Goal: Information Seeking & Learning: Learn about a topic

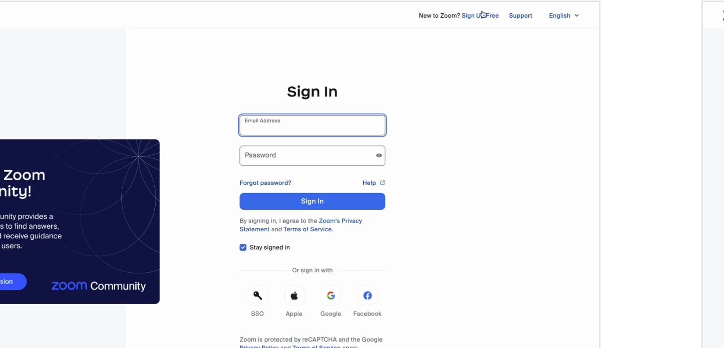
scroll to position [106, 0]
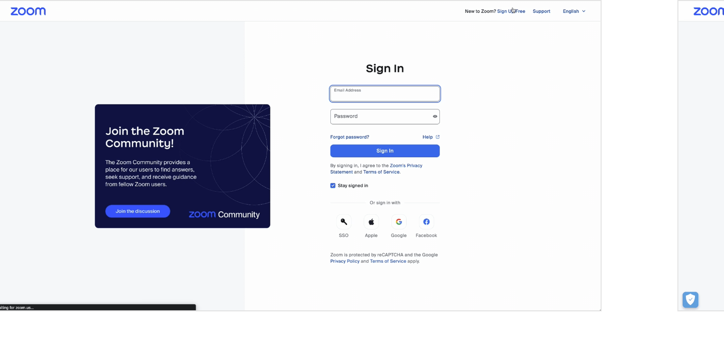
scroll to position [41, 0]
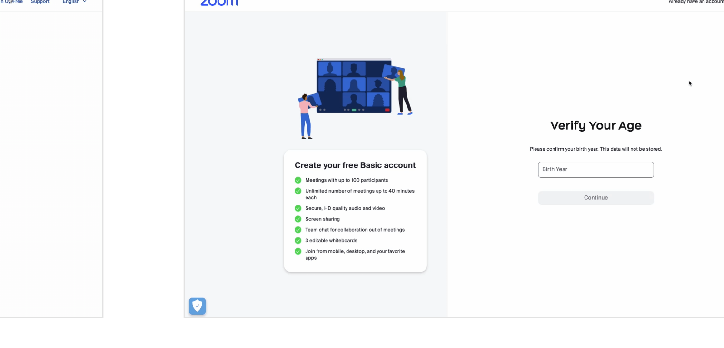
drag, startPoint x: 505, startPoint y: 245, endPoint x: 461, endPoint y: 274, distance: 52.8
click at [461, 274] on img "open lightbox" at bounding box center [522, 252] width 273 height 140
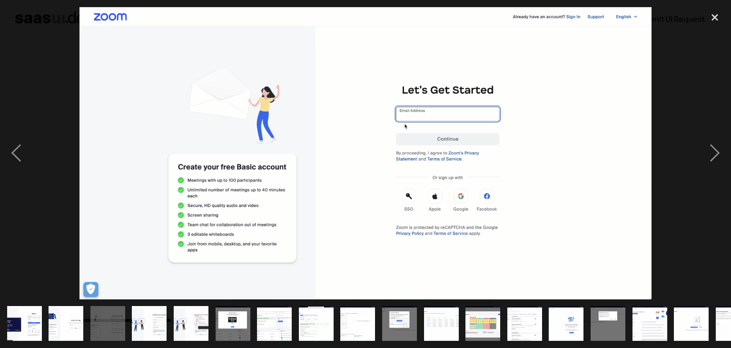
scroll to position [0, 26]
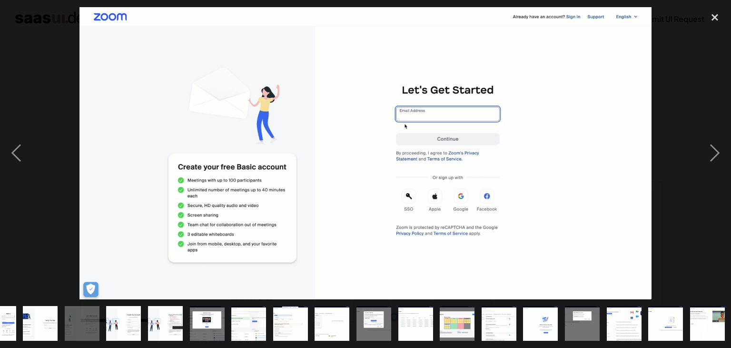
click at [427, 326] on img "show item 11 of 18" at bounding box center [415, 323] width 68 height 35
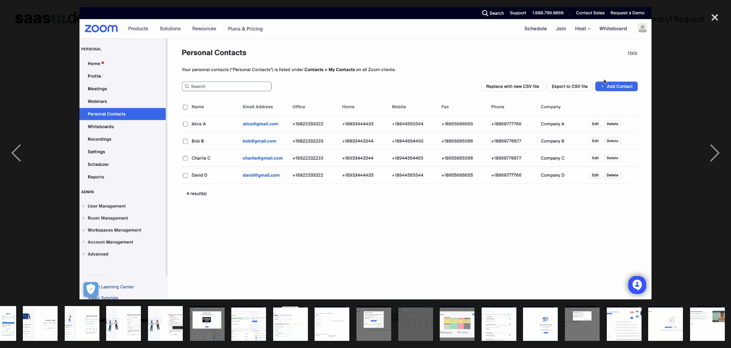
click at [383, 327] on img "show item 10 of 18" at bounding box center [374, 323] width 68 height 35
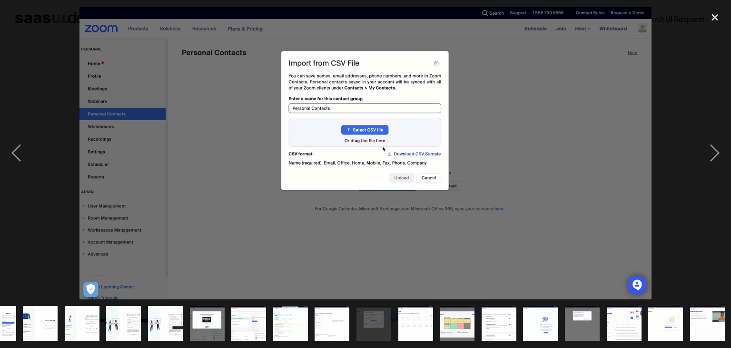
click at [331, 326] on img "show item 9 of 18" at bounding box center [332, 323] width 68 height 35
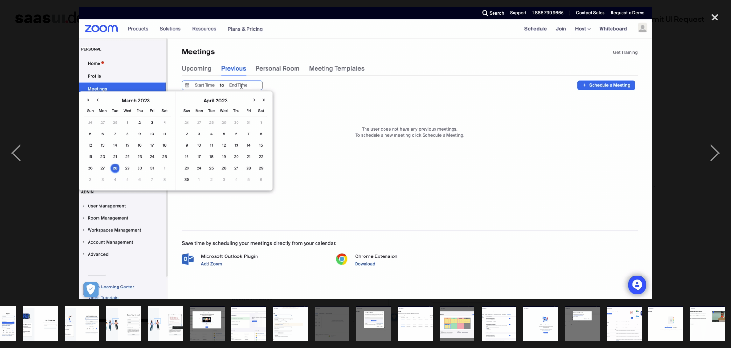
drag, startPoint x: 305, startPoint y: 322, endPoint x: 281, endPoint y: 322, distance: 23.8
click at [301, 322] on img "show item 8 of 18" at bounding box center [291, 323] width 68 height 35
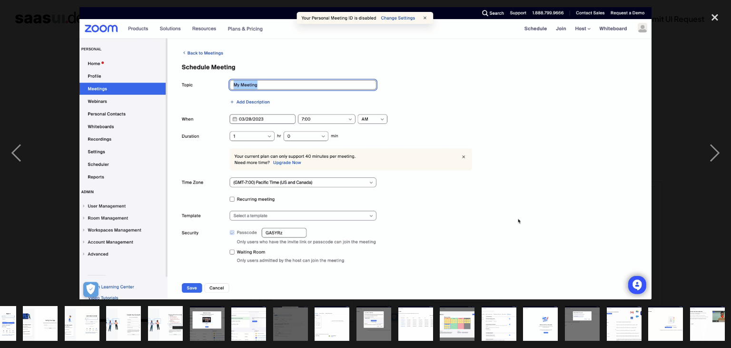
click at [281, 322] on img "show item 8 of 18" at bounding box center [291, 323] width 68 height 35
click at [194, 318] on img "show item 6 of 18" at bounding box center [207, 323] width 68 height 35
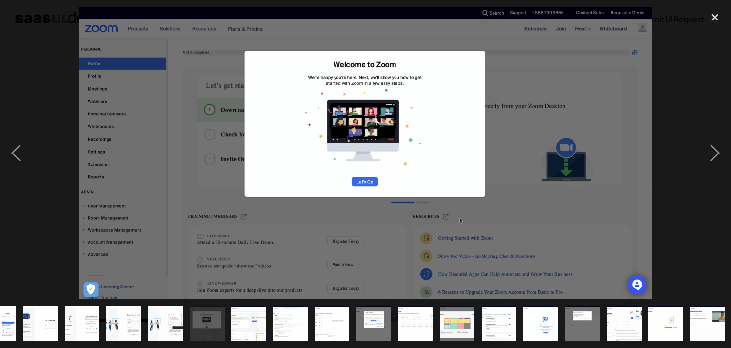
click at [163, 319] on img "show item 5 of 18" at bounding box center [165, 323] width 68 height 35
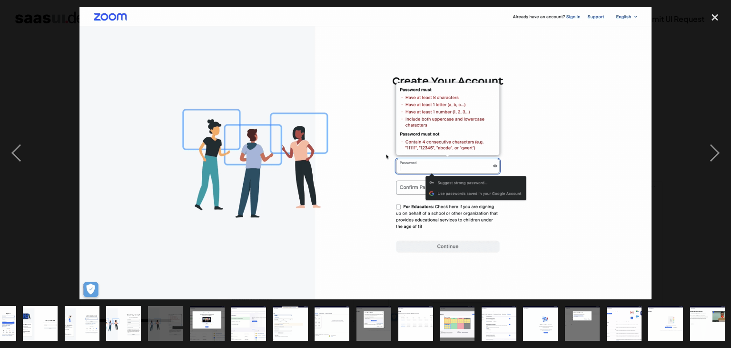
click at [106, 323] on img "show item 4 of 18" at bounding box center [124, 323] width 68 height 35
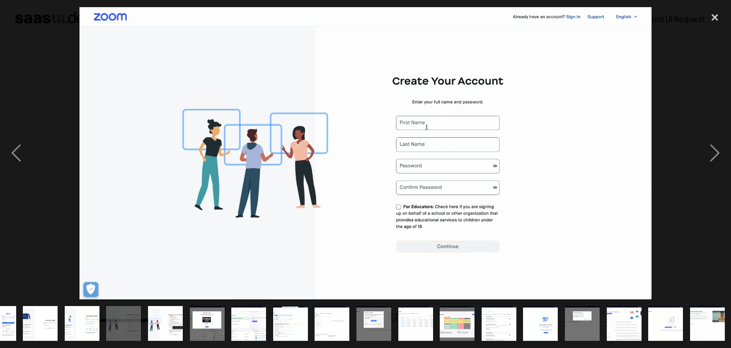
click at [67, 328] on img "show item 3 of 18" at bounding box center [82, 323] width 68 height 35
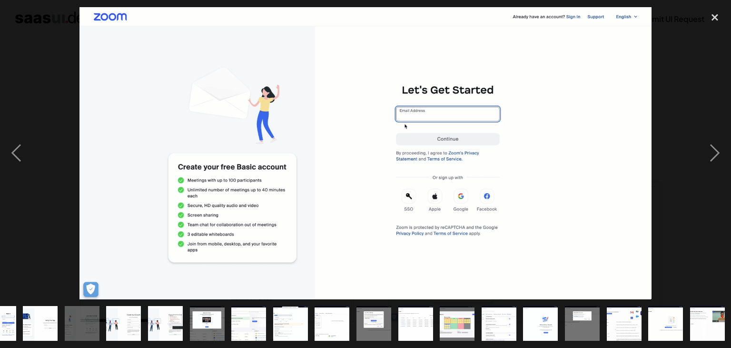
click at [67, 328] on img "show item 3 of 18" at bounding box center [82, 323] width 68 height 35
click at [49, 324] on img "show item 2 of 18" at bounding box center [40, 323] width 68 height 35
